Goal: Task Accomplishment & Management: Manage account settings

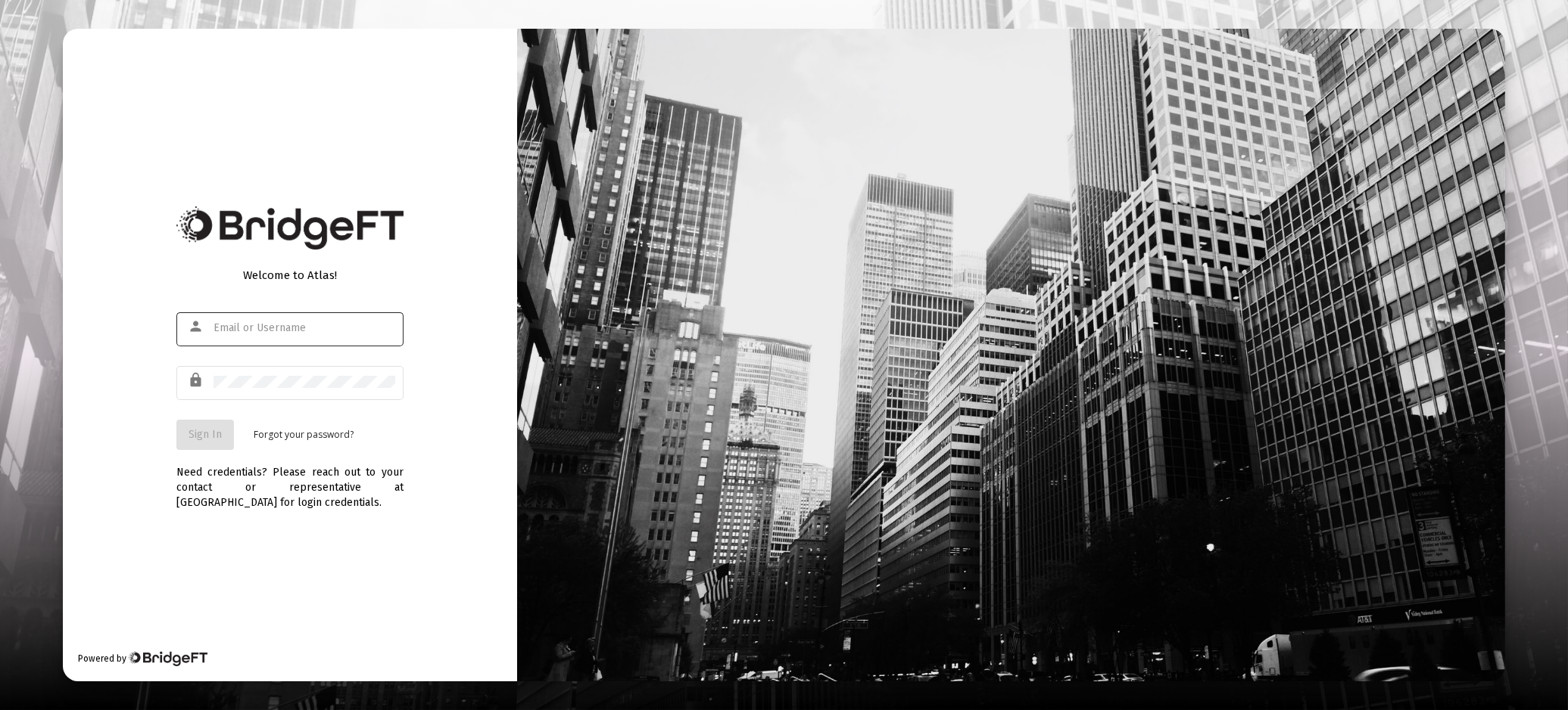
type input "[EMAIL_ADDRESS][DOMAIN_NAME]"
click at [196, 436] on span "Sign In" at bounding box center [206, 434] width 33 height 13
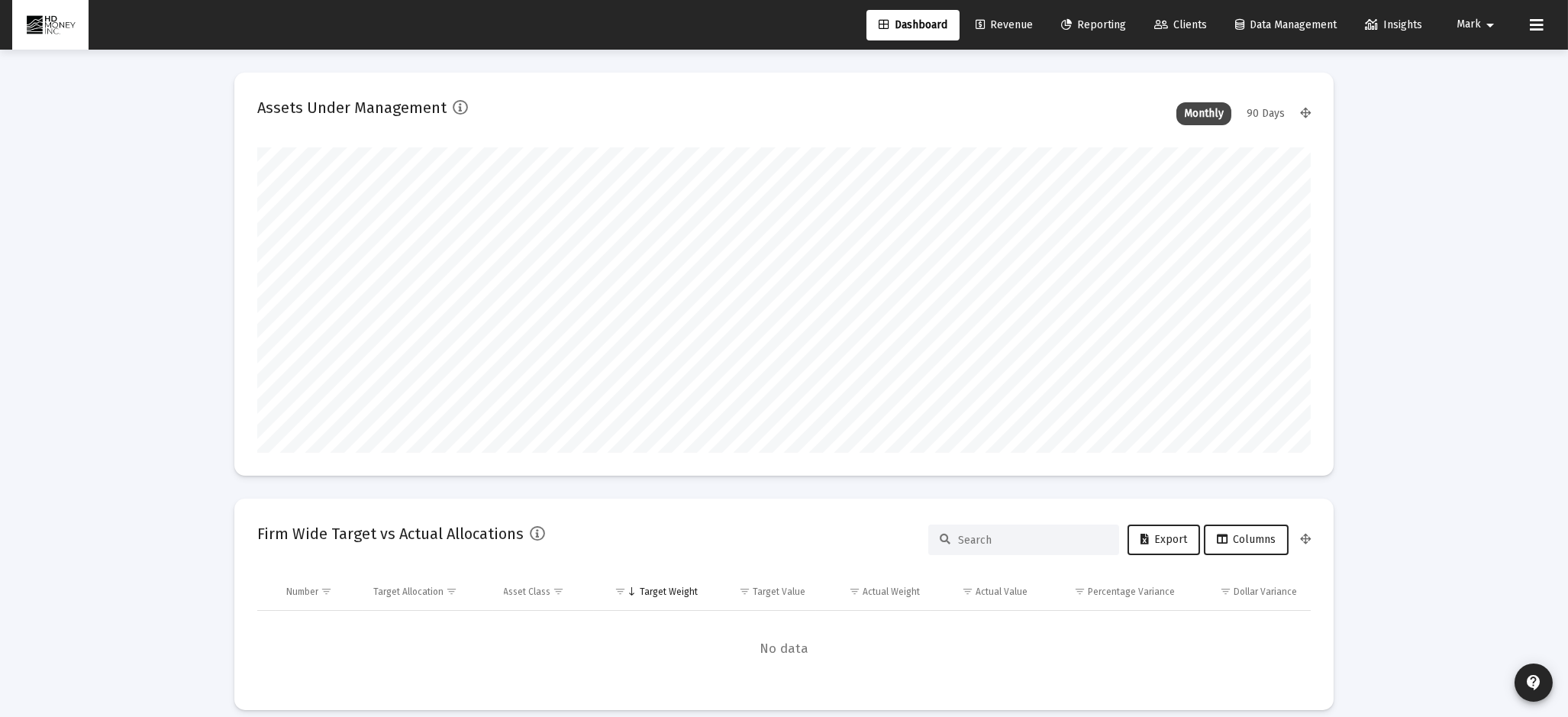
scroll to position [305, 567]
click at [997, 20] on span "Revenue" at bounding box center [1004, 24] width 57 height 13
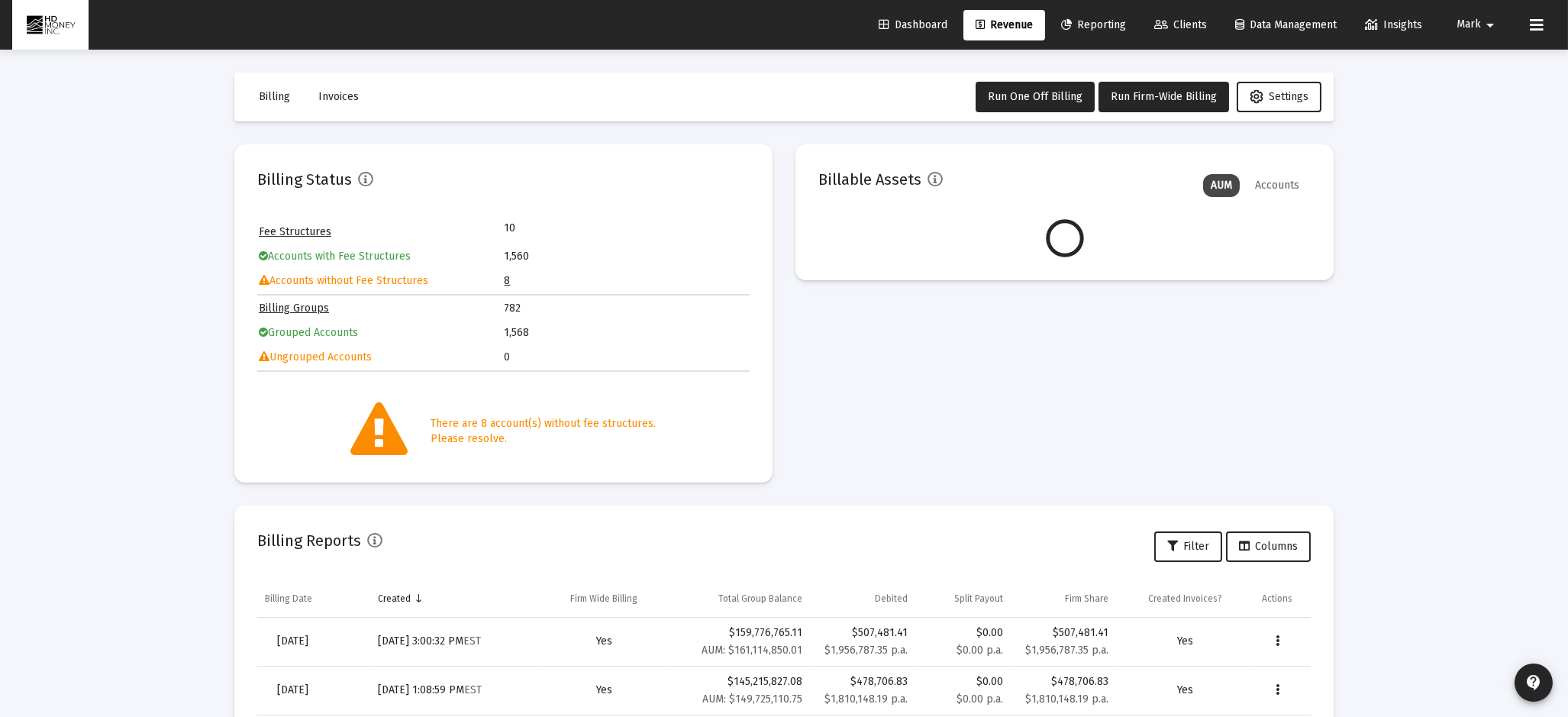
click at [507, 278] on link "8" at bounding box center [507, 280] width 6 height 13
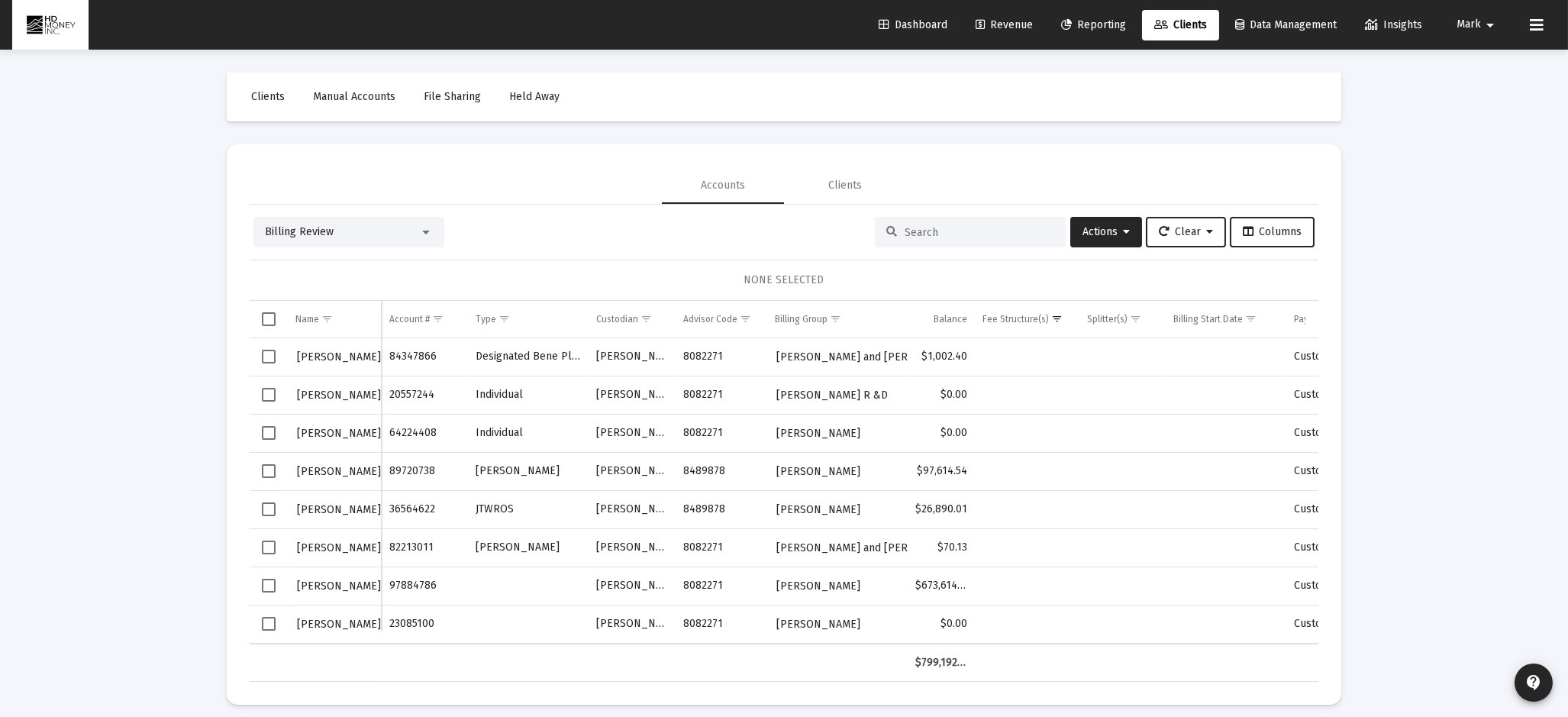
scroll to position [2, 0]
click at [271, 353] on span "Select row" at bounding box center [269, 355] width 13 height 13
click at [268, 545] on span "Select row" at bounding box center [269, 546] width 13 height 13
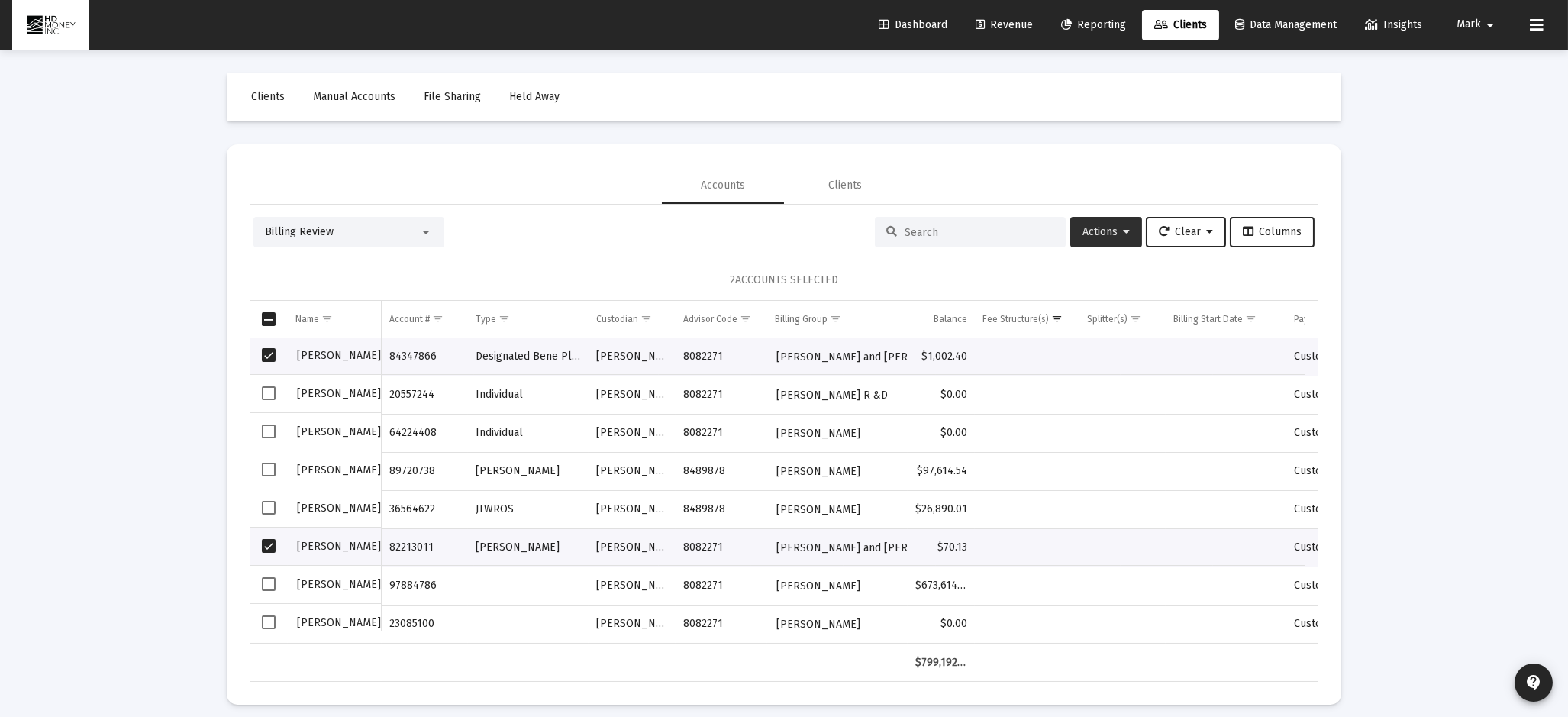
click at [1109, 231] on span "Actions" at bounding box center [1106, 231] width 47 height 13
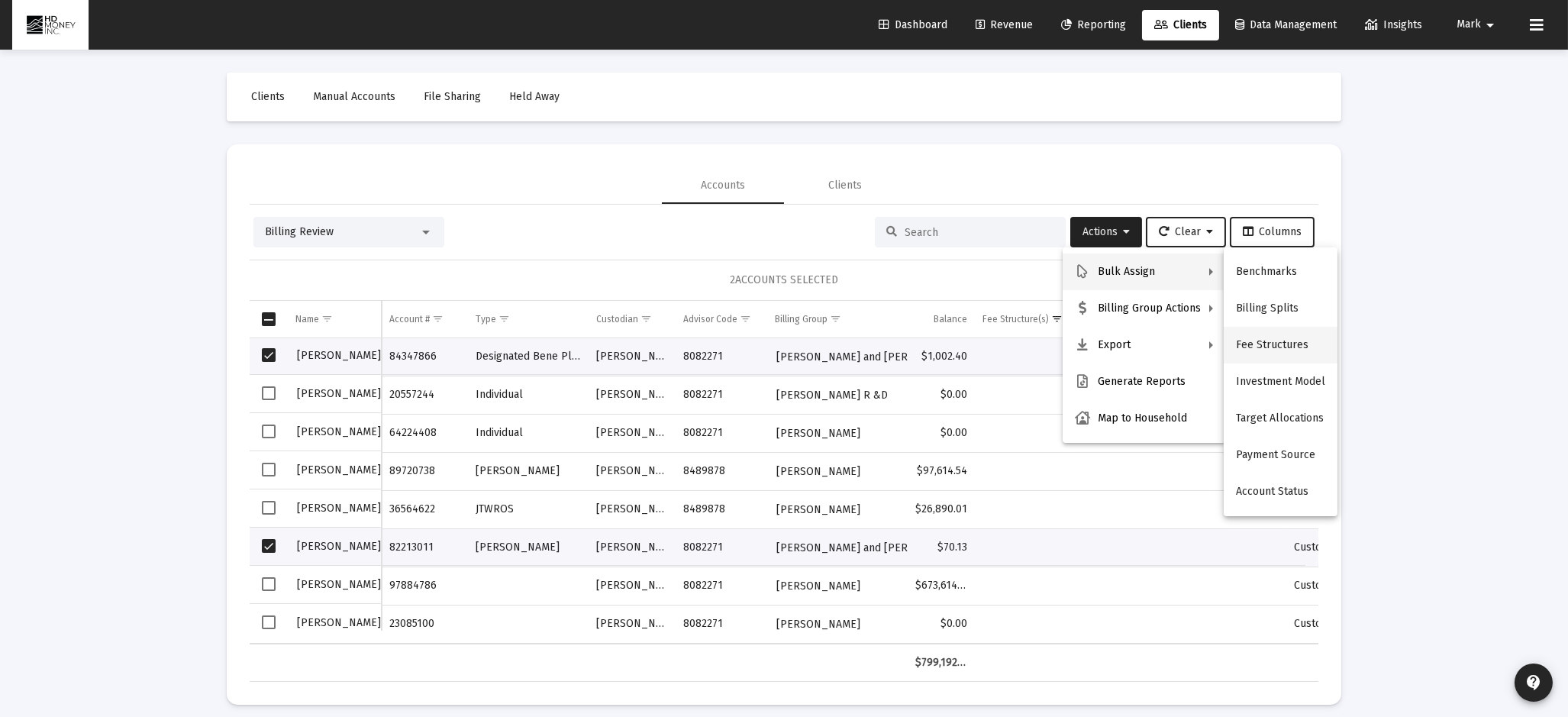
click at [1272, 340] on button "Fee Structures" at bounding box center [1281, 345] width 114 height 36
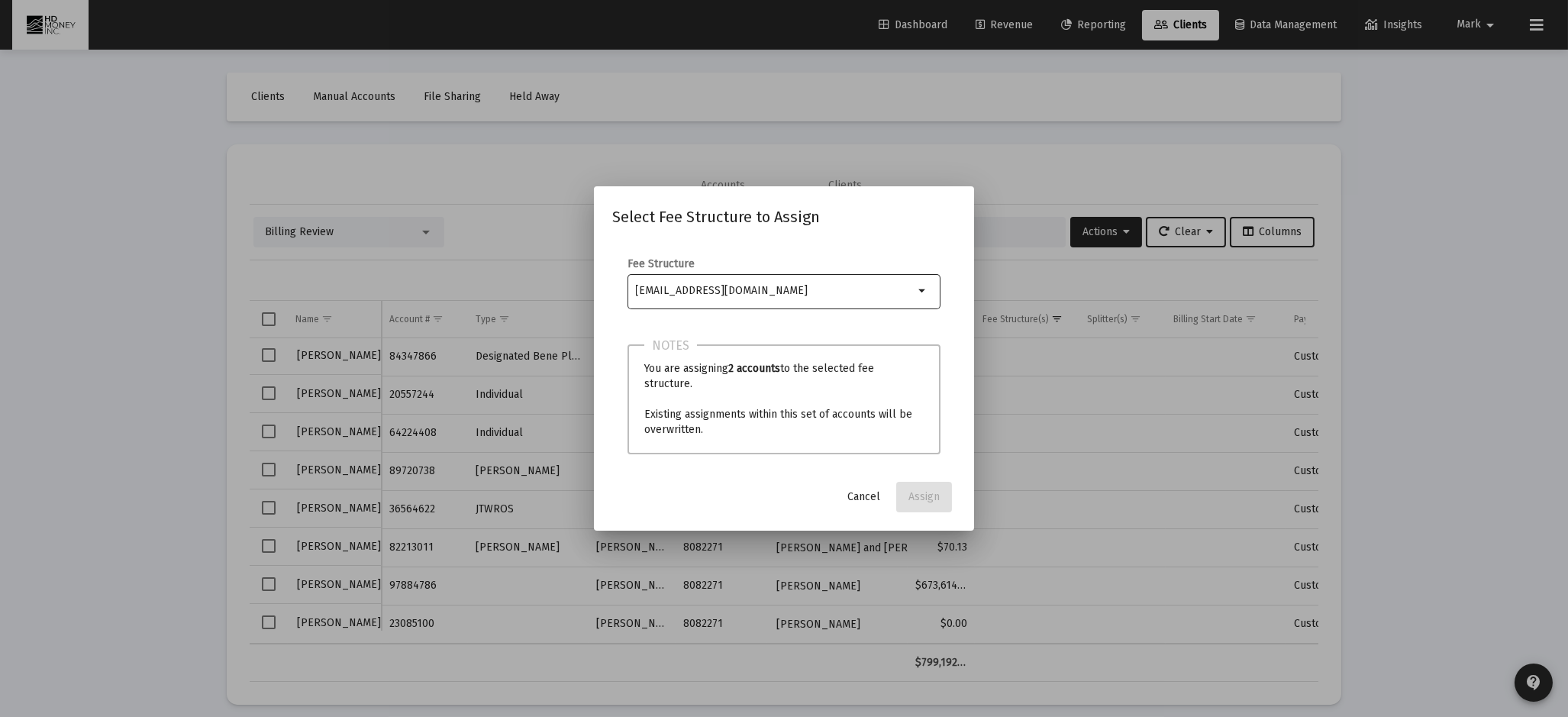
click at [796, 283] on div "Selection" at bounding box center [776, 291] width 285 height 19
type input "m"
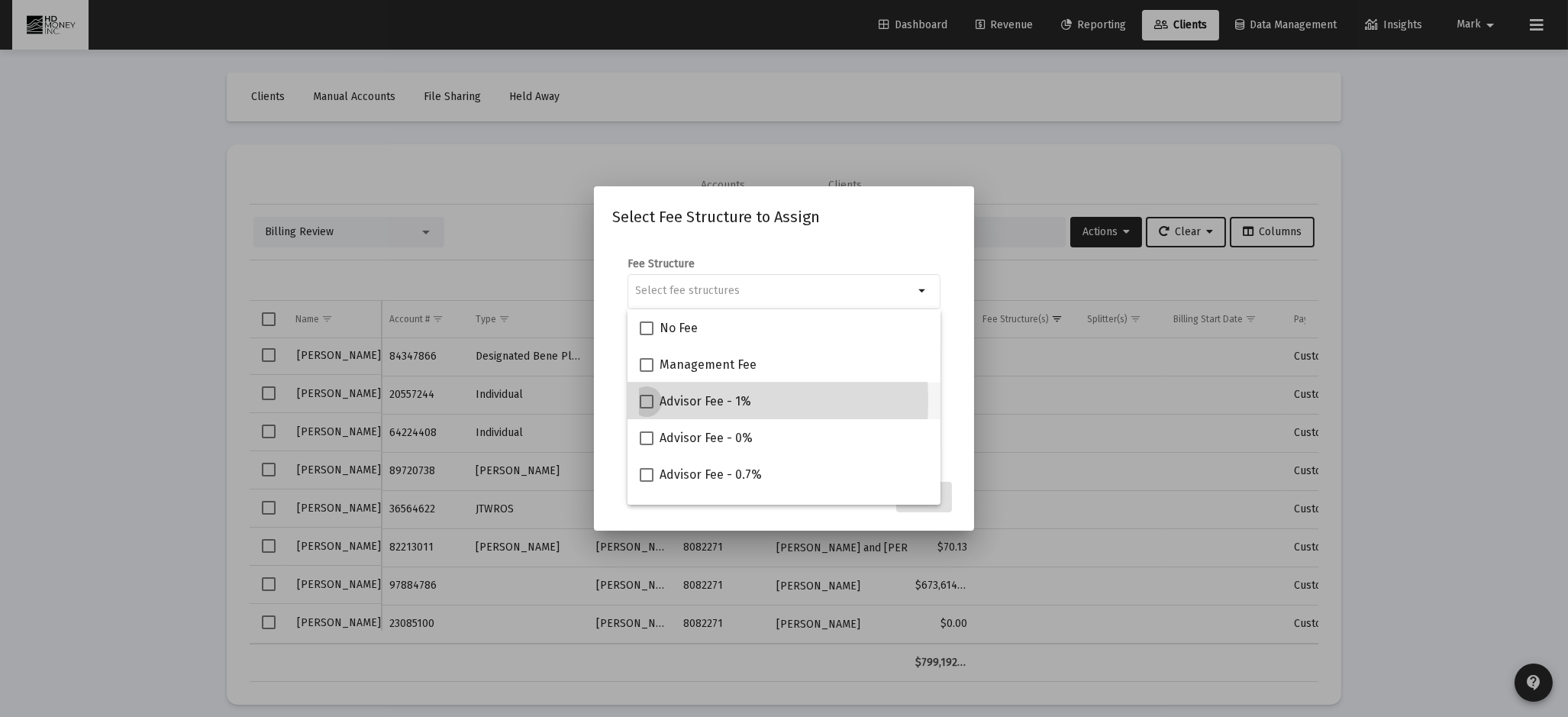
click at [645, 401] on span at bounding box center [647, 402] width 13 height 13
click at [646, 409] on input "Advisor Fee - 1%" at bounding box center [646, 409] width 1 height 1
checkbox input "true"
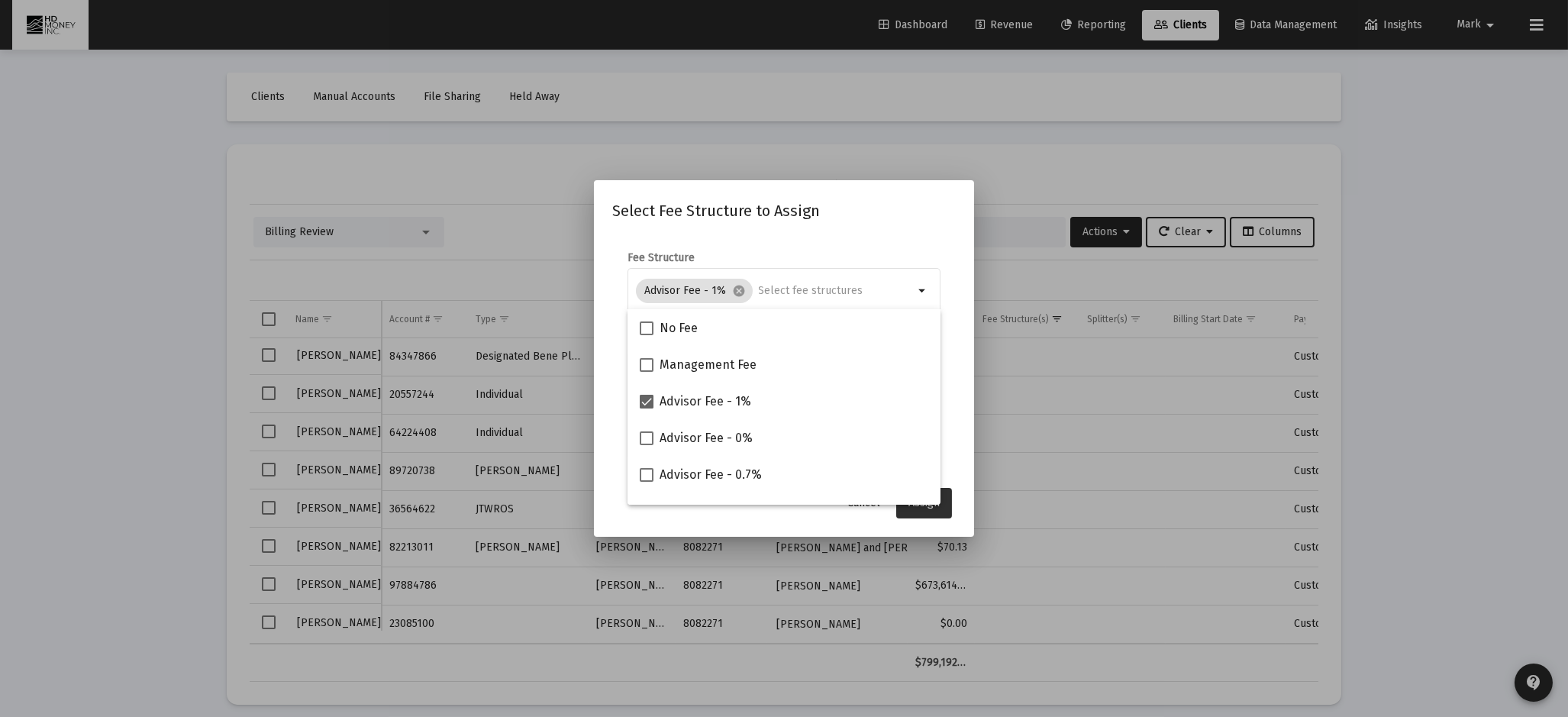
click at [919, 509] on button "Assign" at bounding box center [924, 504] width 56 height 30
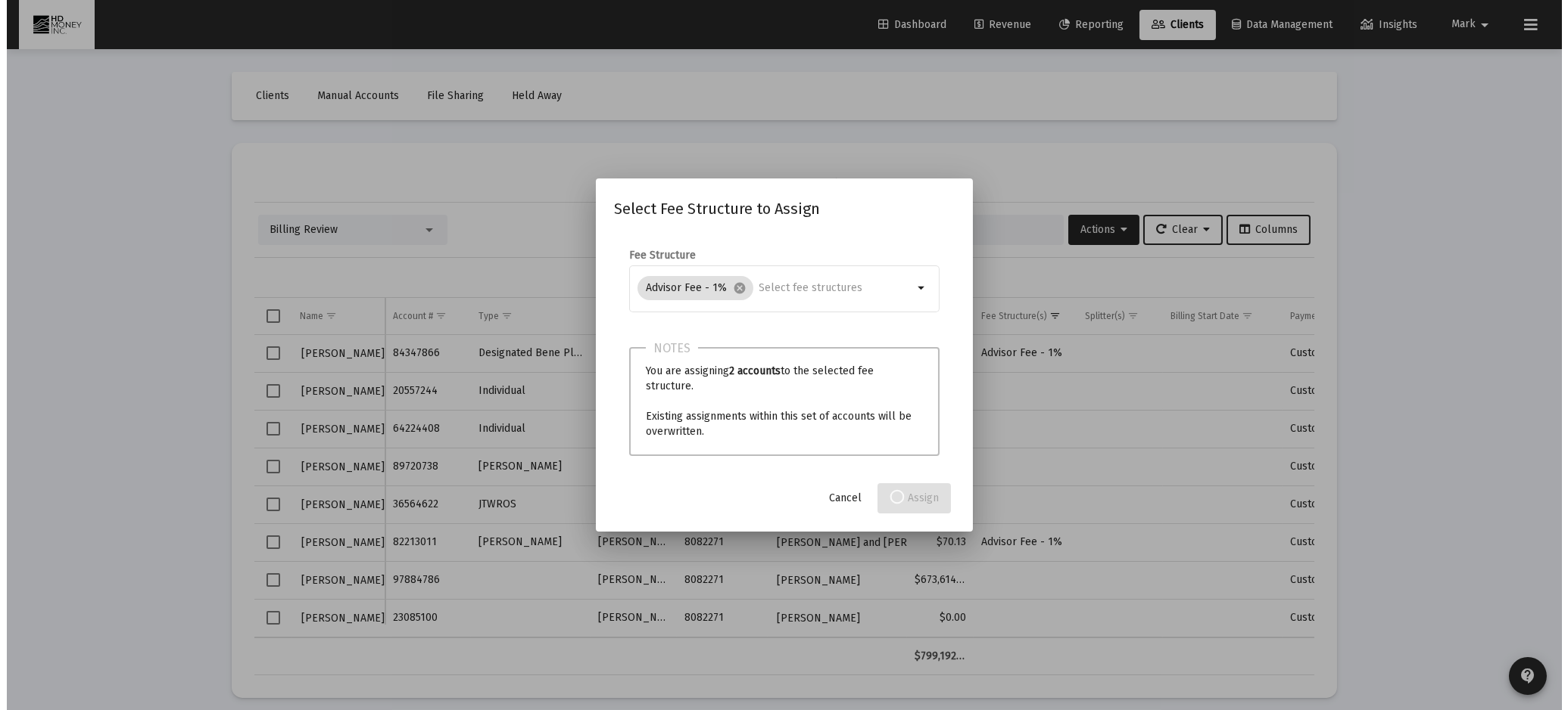
scroll to position [0, 0]
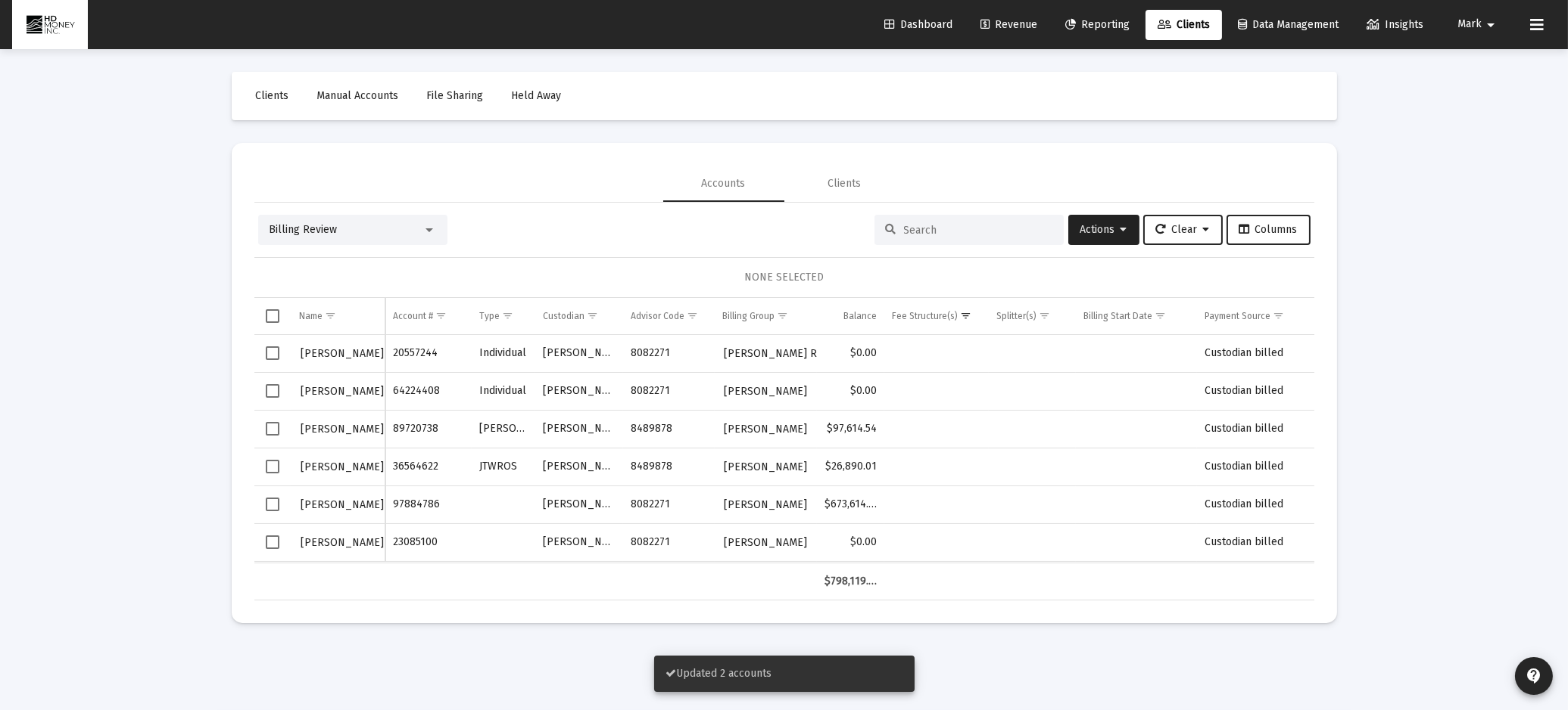
click at [274, 353] on span "Select row" at bounding box center [272, 353] width 13 height 13
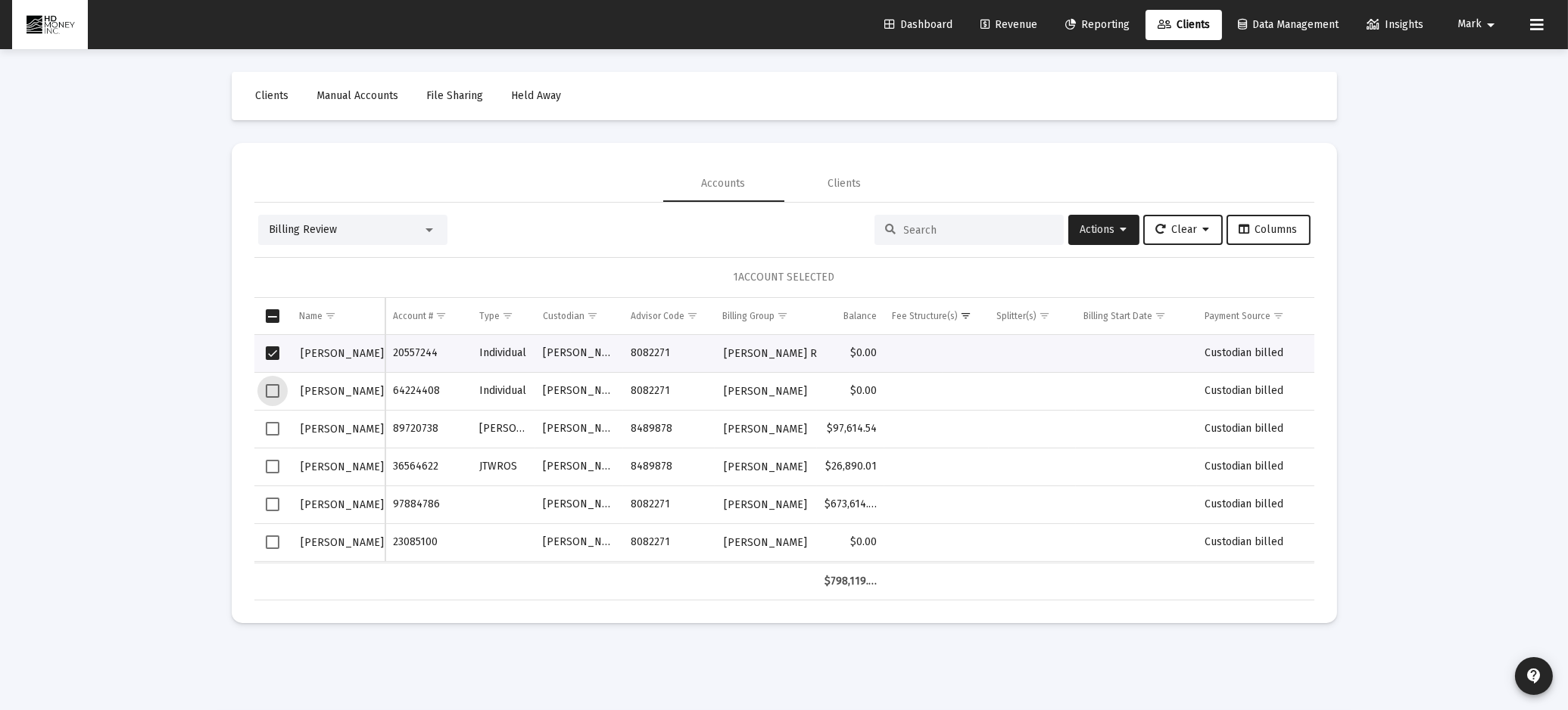
click at [277, 390] on span "Select row" at bounding box center [272, 391] width 13 height 13
click at [1083, 226] on span "Actions" at bounding box center [1103, 229] width 47 height 13
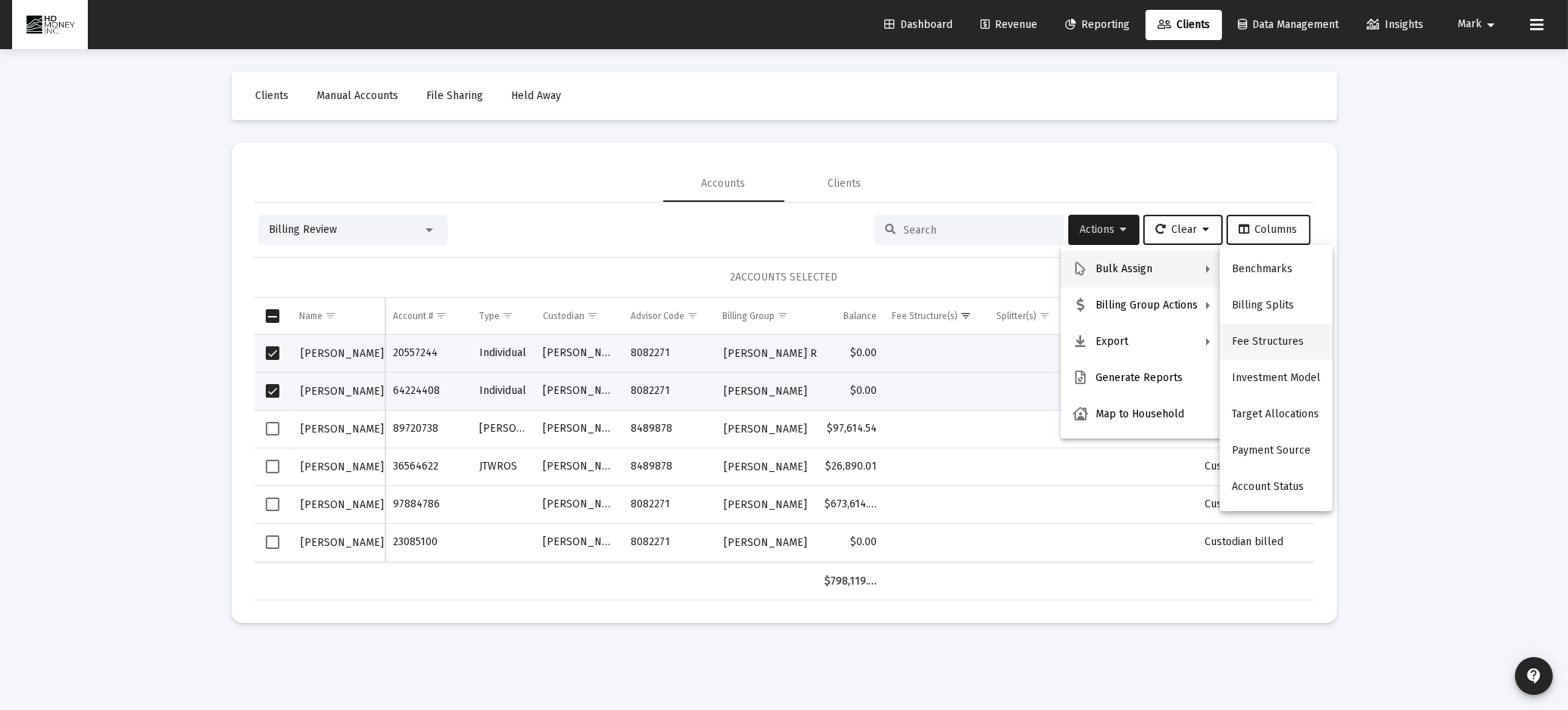
click at [1263, 336] on button "Fee Structures" at bounding box center [1275, 342] width 113 height 36
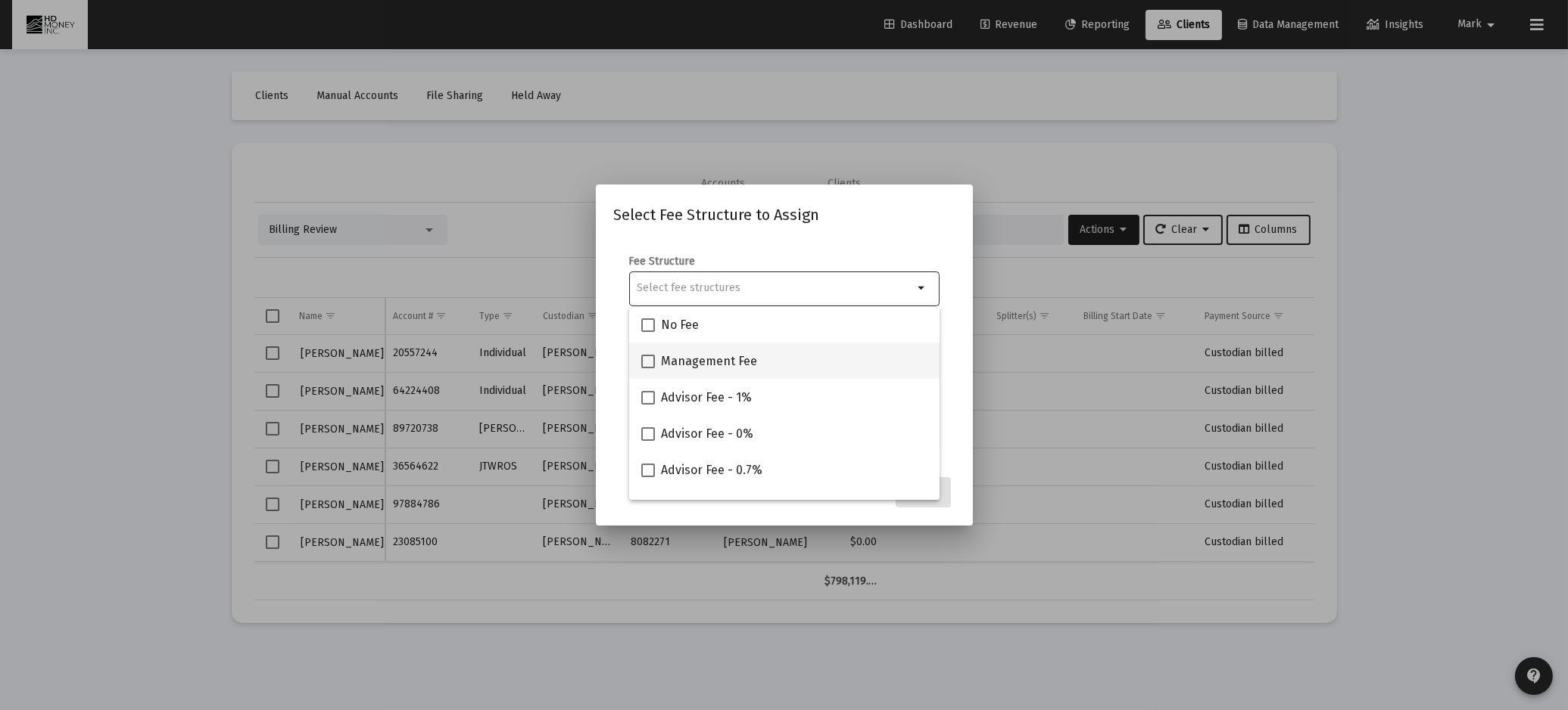
click at [780, 358] on div "Management Fee" at bounding box center [784, 360] width 286 height 36
checkbox input "true"
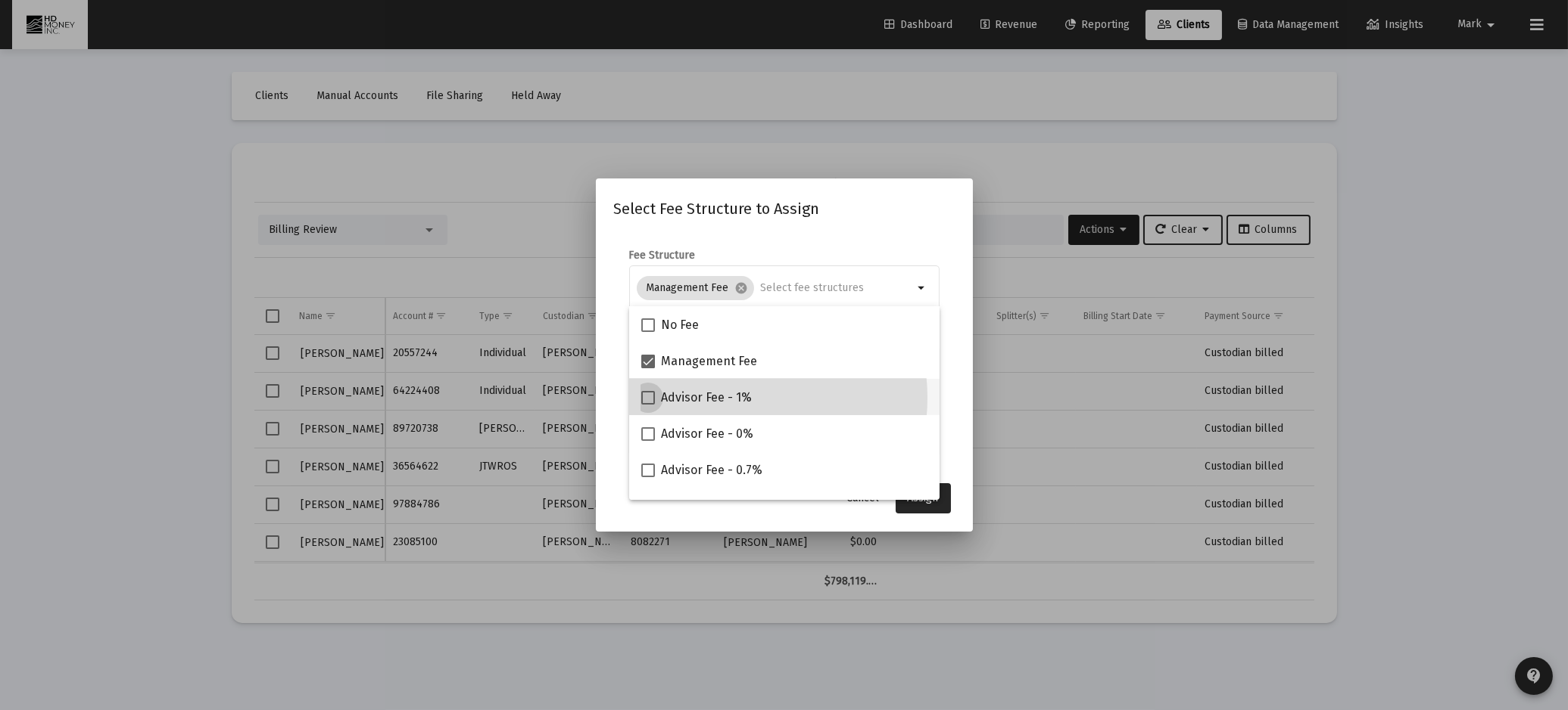
click at [733, 397] on span "Advisor Fee - 1%" at bounding box center [706, 398] width 91 height 18
click at [648, 405] on input "Advisor Fee - 1%" at bounding box center [647, 405] width 1 height 1
checkbox input "true"
click at [925, 500] on span "Assign" at bounding box center [923, 498] width 31 height 13
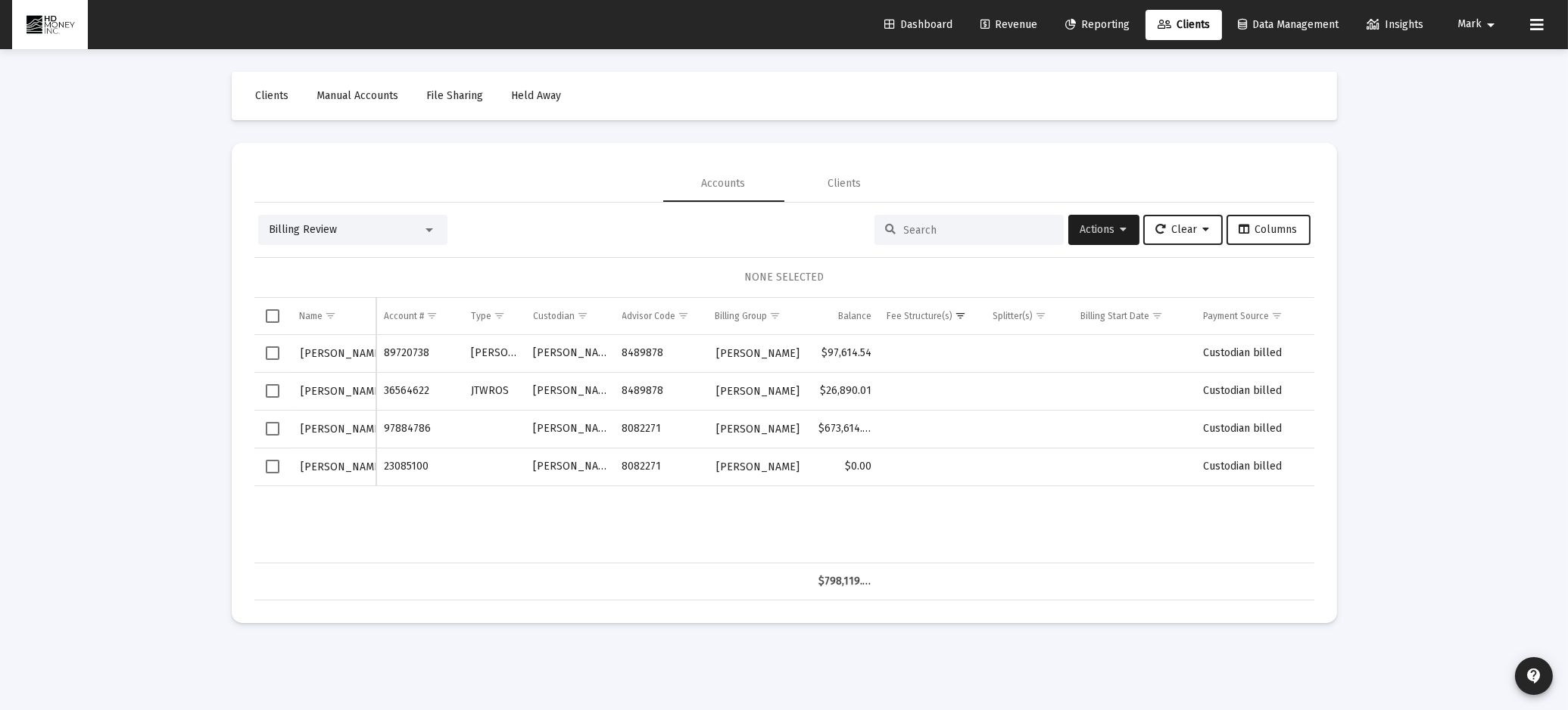
click at [278, 429] on span "Select row" at bounding box center [272, 429] width 13 height 13
click at [1082, 223] on span "Actions" at bounding box center [1103, 229] width 47 height 13
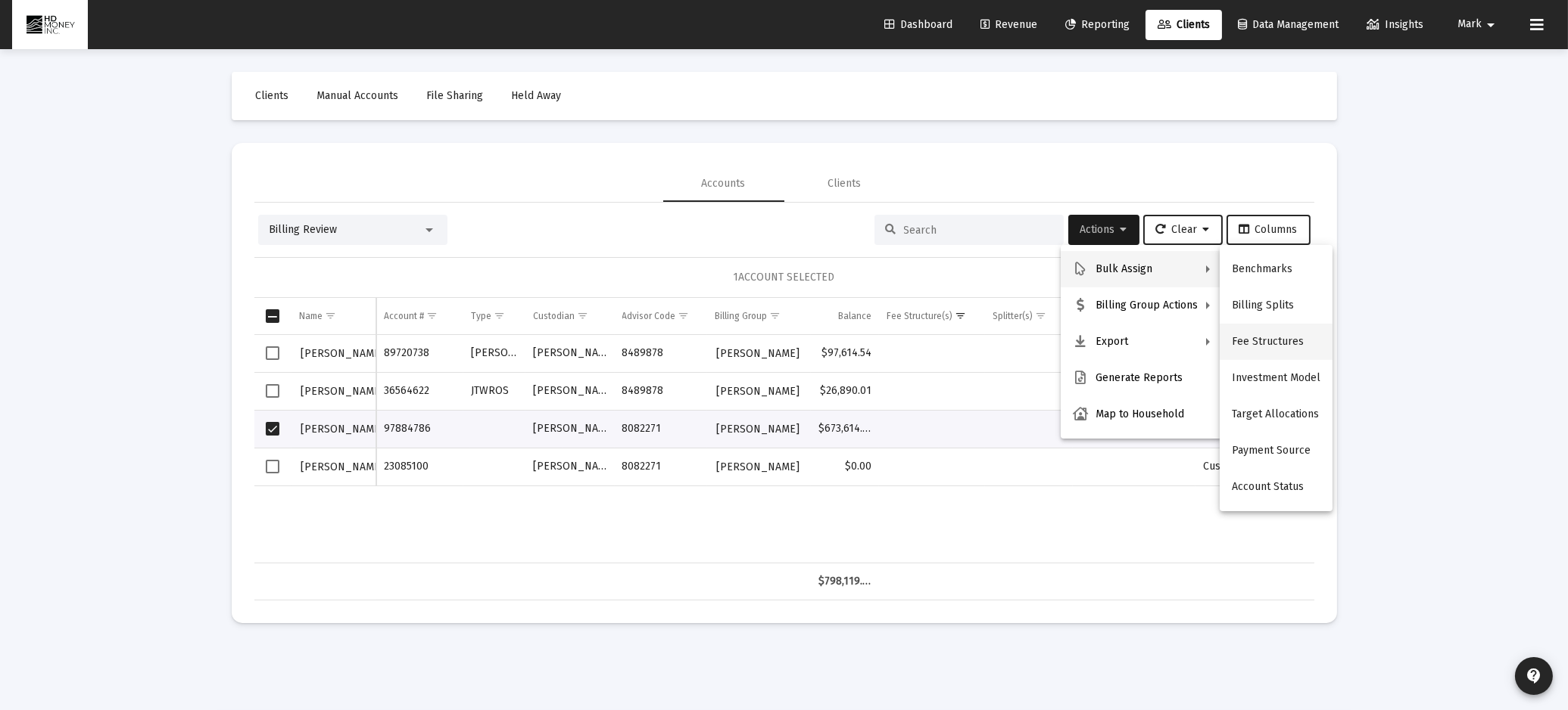
click at [1291, 341] on button "Fee Structures" at bounding box center [1275, 342] width 113 height 36
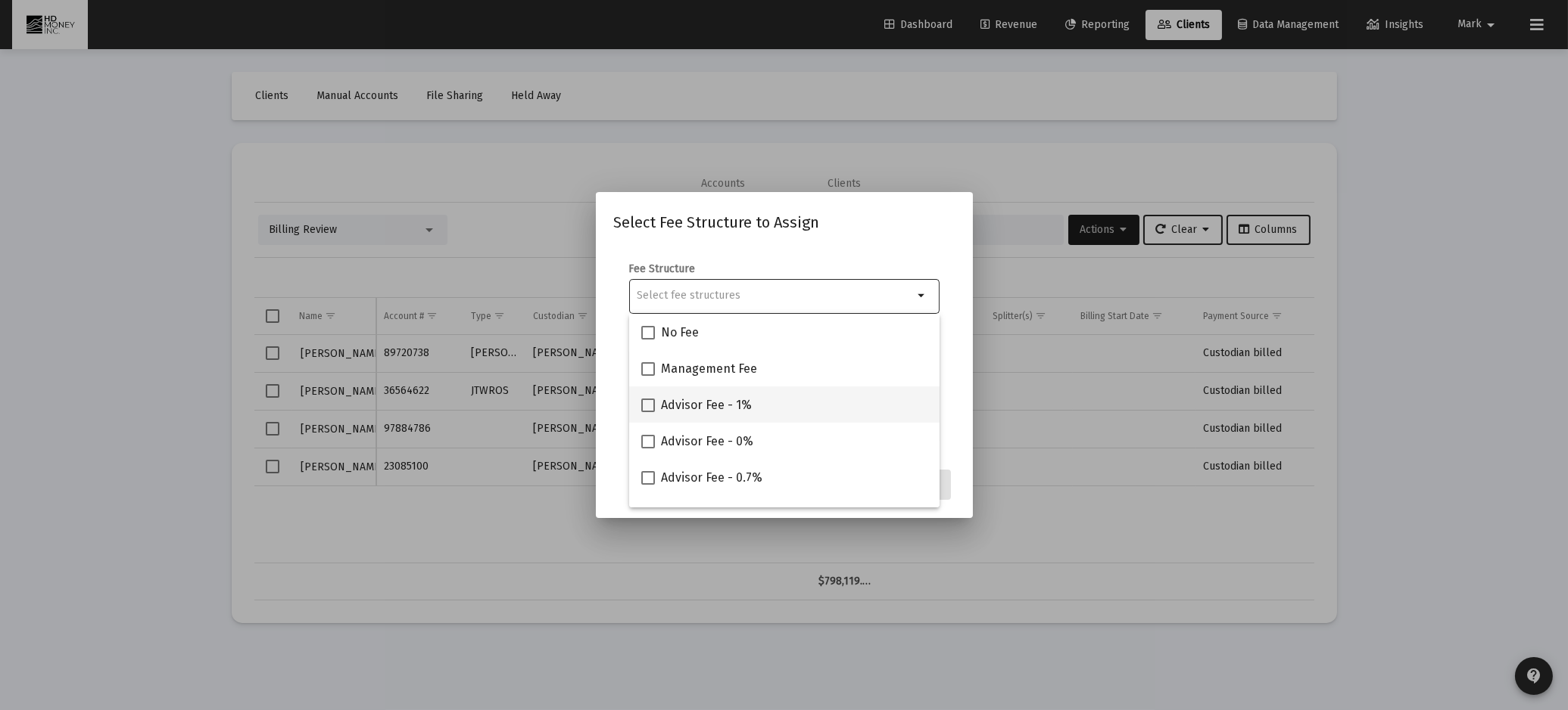
click at [799, 412] on div "Advisor Fee - 1%" at bounding box center [784, 404] width 286 height 36
checkbox input "true"
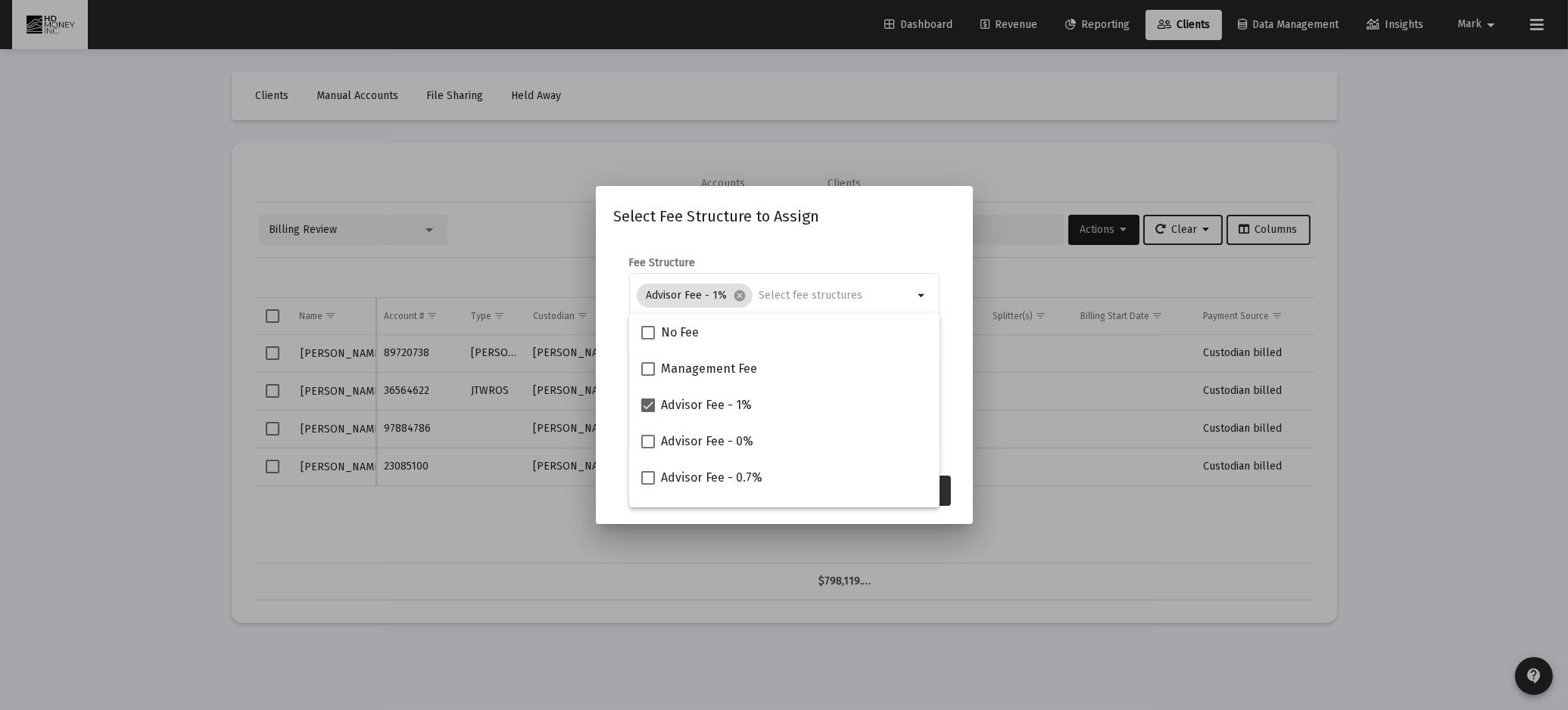
click at [943, 500] on button "Assign" at bounding box center [923, 491] width 55 height 30
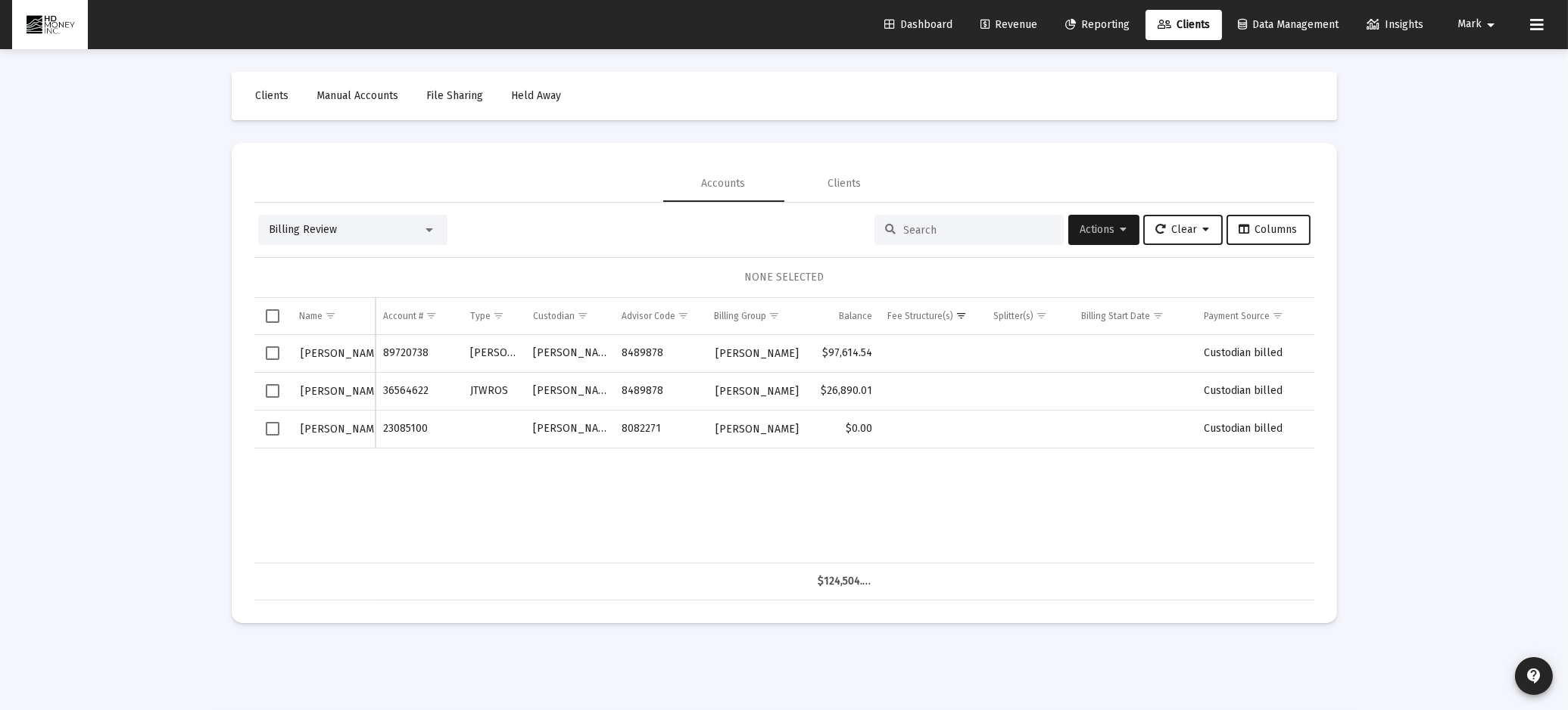
drag, startPoint x: 270, startPoint y: 353, endPoint x: 266, endPoint y: 364, distance: 11.7
click at [269, 357] on span "Select row" at bounding box center [272, 353] width 13 height 13
click at [274, 386] on span "Select row" at bounding box center [272, 391] width 13 height 13
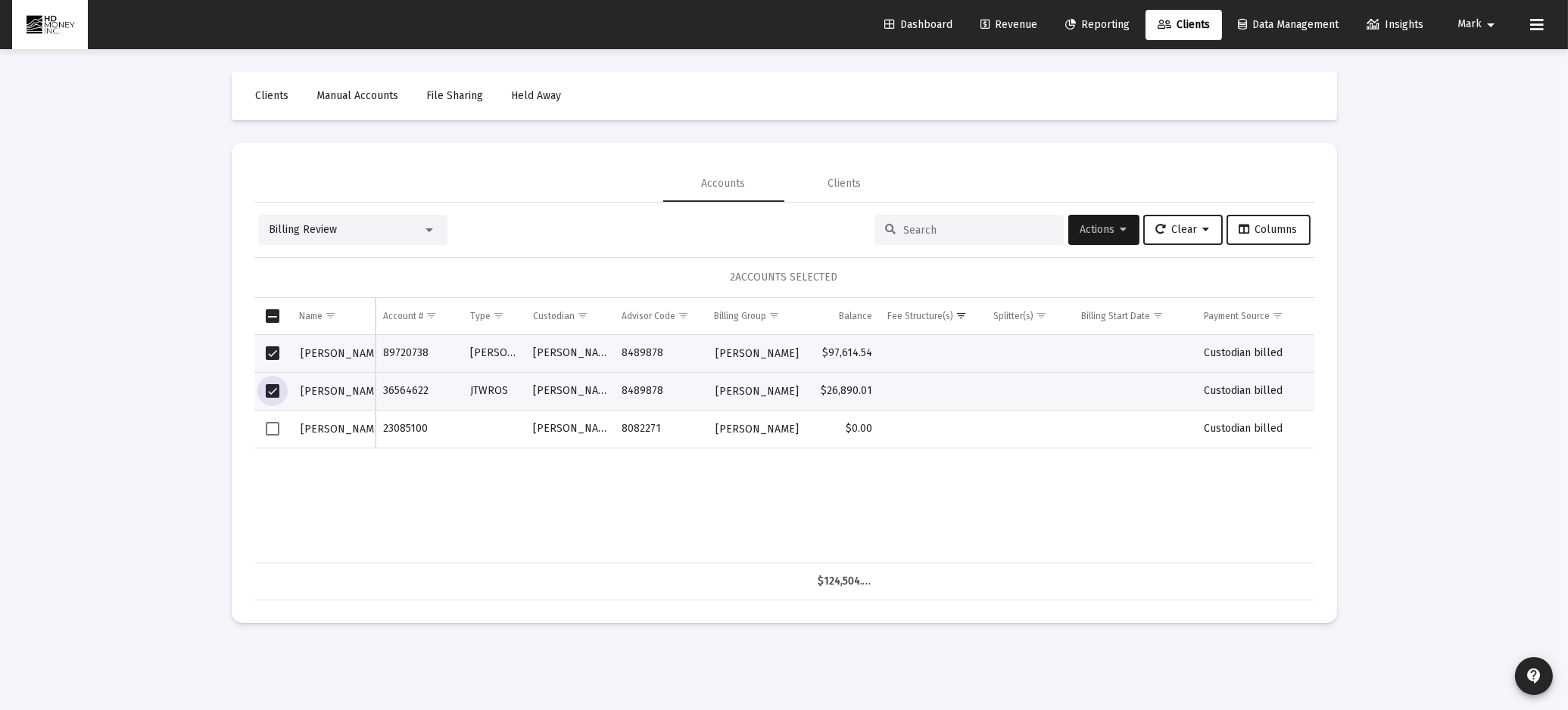
drag, startPoint x: 271, startPoint y: 425, endPoint x: 281, endPoint y: 426, distance: 10.0
click at [279, 424] on span "Select row" at bounding box center [272, 429] width 13 height 13
drag, startPoint x: 1112, startPoint y: 502, endPoint x: 1148, endPoint y: 487, distance: 39.0
click at [1139, 493] on div "[PERSON_NAME] 89720738 [PERSON_NAME] [PERSON_NAME] 8489878 [PERSON_NAME] $97,61…" at bounding box center [784, 449] width 1060 height 229
click at [1480, 140] on div "Loading... Clients Manual Accounts File Sharing Held Away Accounts Clients Bill…" at bounding box center [784, 355] width 1568 height 710
